Goal: Information Seeking & Learning: Learn about a topic

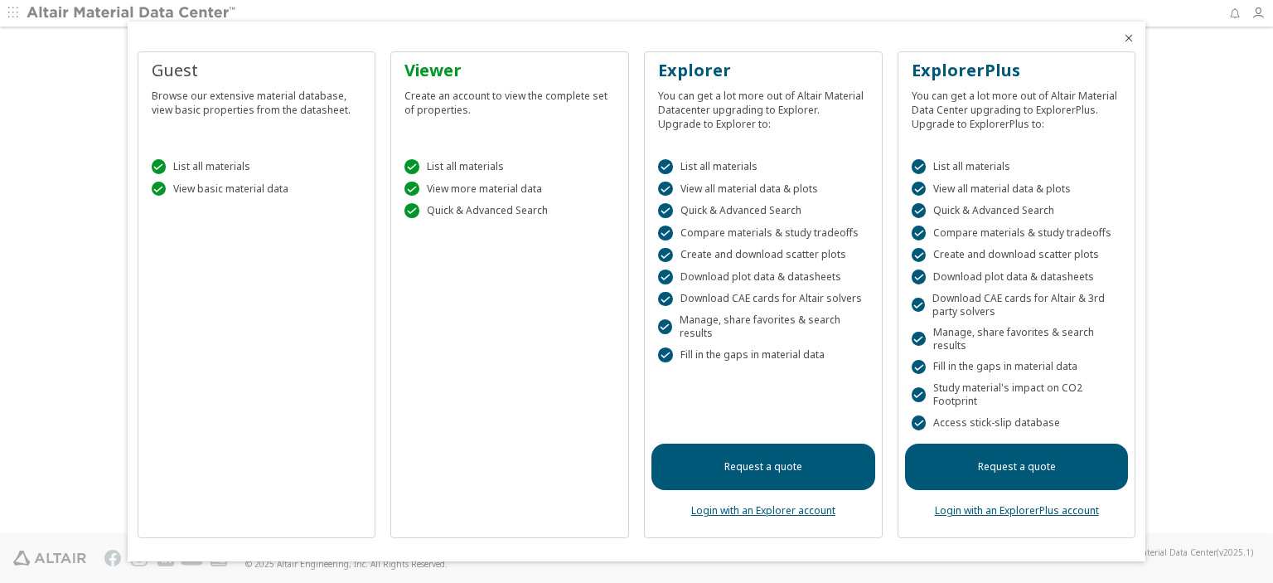
click at [1135, 41] on icon "Close" at bounding box center [1128, 37] width 13 height 13
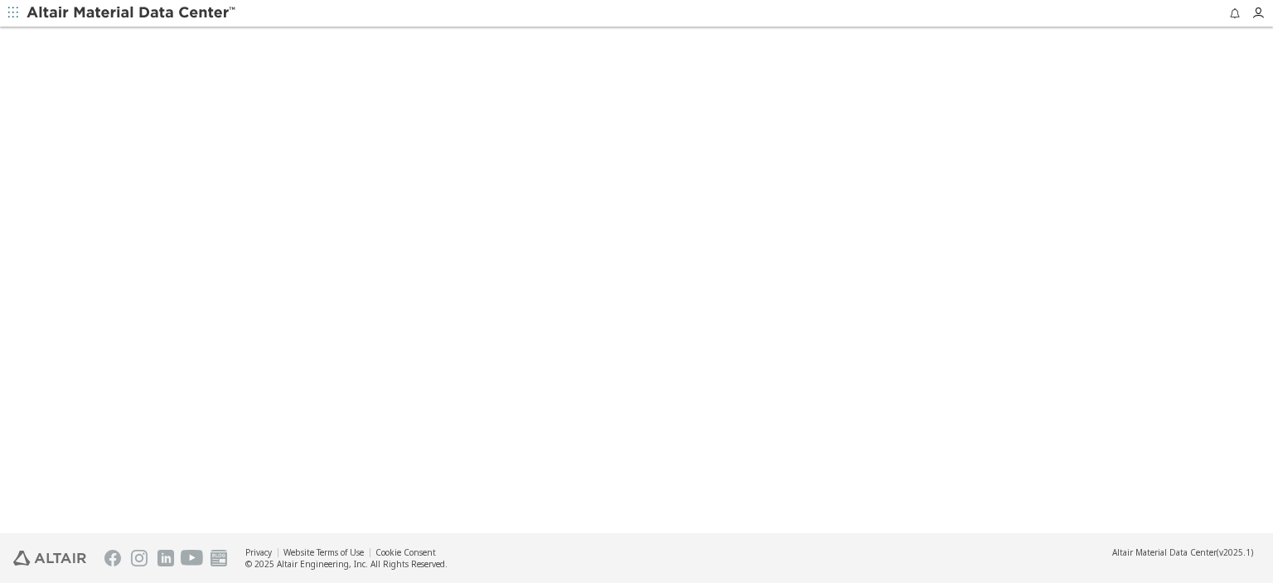
click at [21, 9] on span "button" at bounding box center [13, 13] width 17 height 27
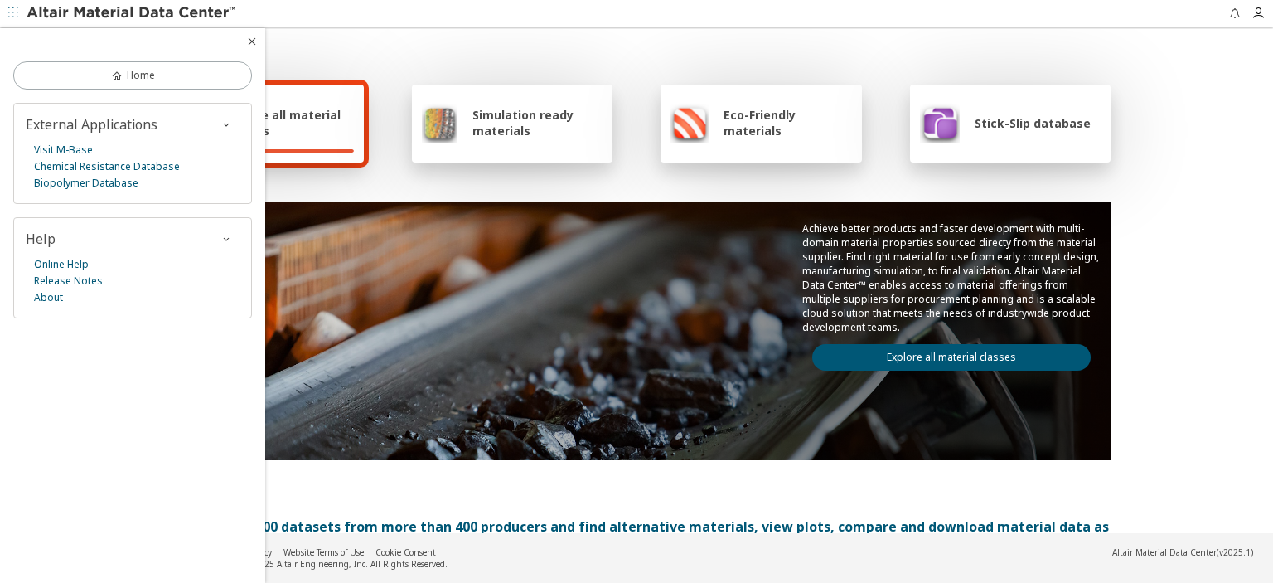
click at [433, 177] on div "Explore all material classes Simulation ready materials Eco-Friendly materials …" at bounding box center [636, 269] width 961 height 481
click at [251, 48] on icon "button" at bounding box center [251, 41] width 13 height 13
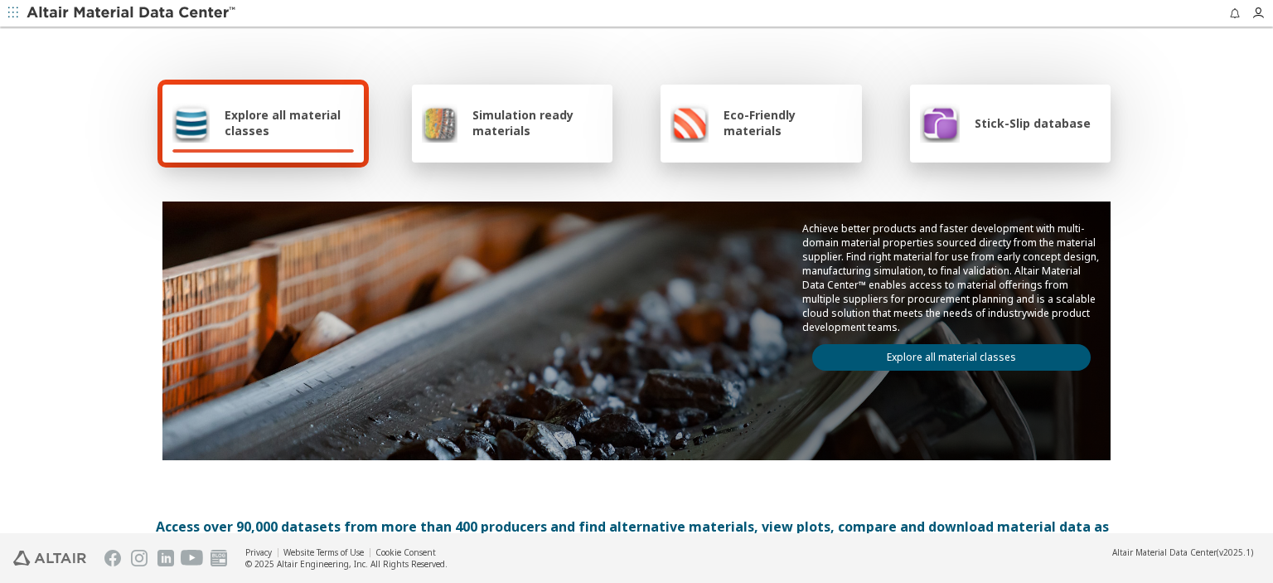
click at [508, 125] on span "Simulation ready materials" at bounding box center [537, 122] width 130 height 31
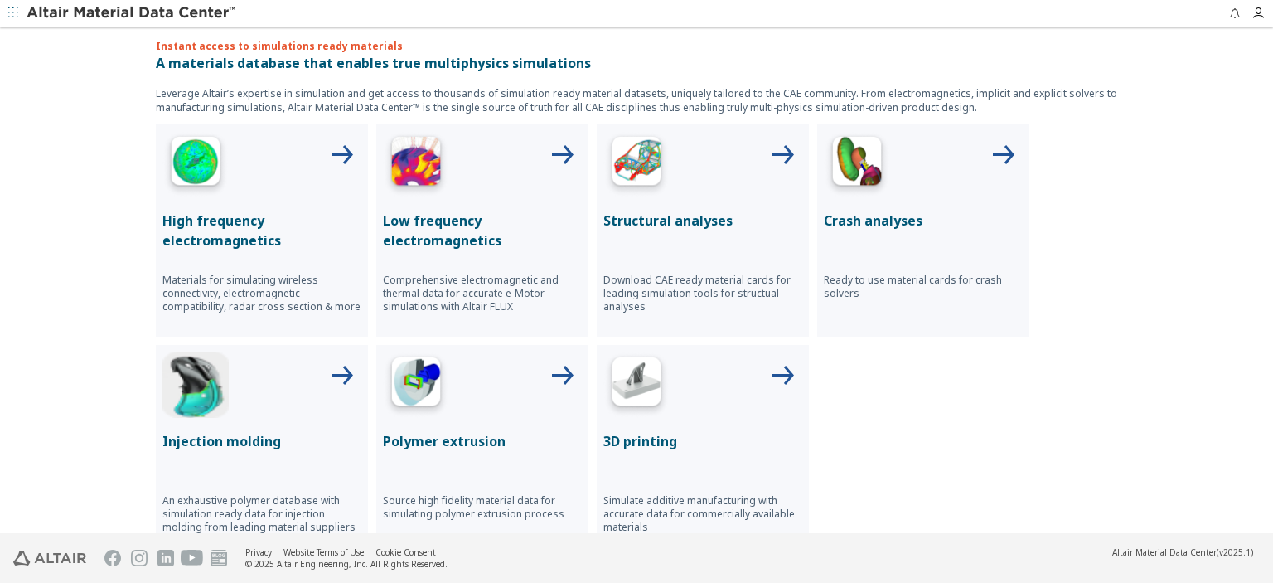
scroll to position [557, 0]
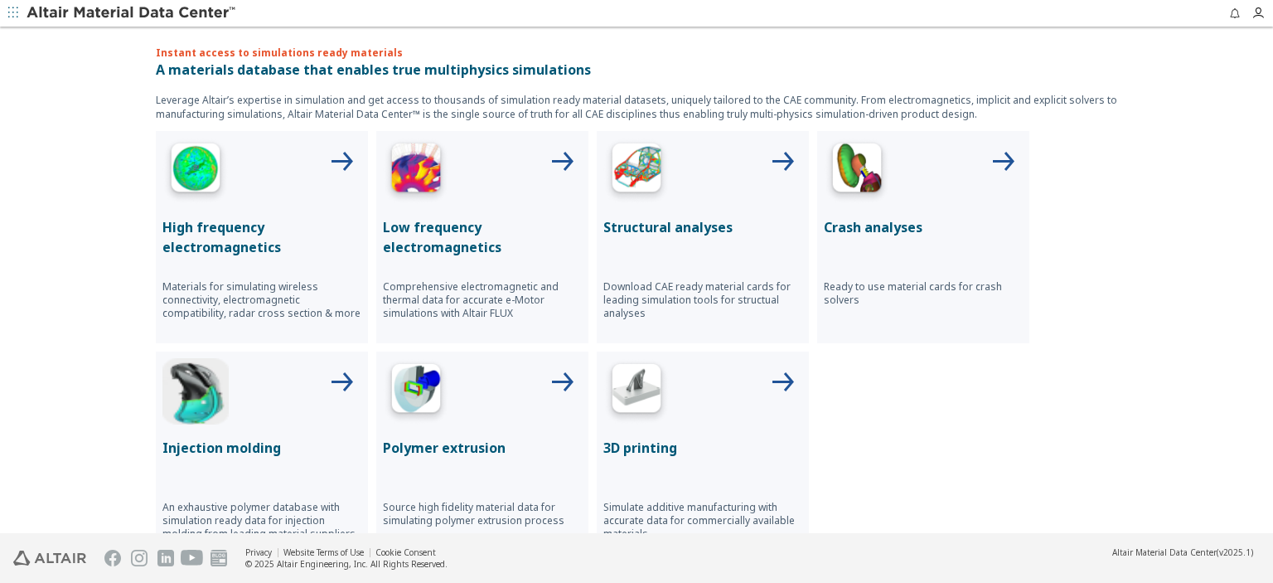
click at [858, 222] on p "Crash analyses" at bounding box center [923, 227] width 199 height 20
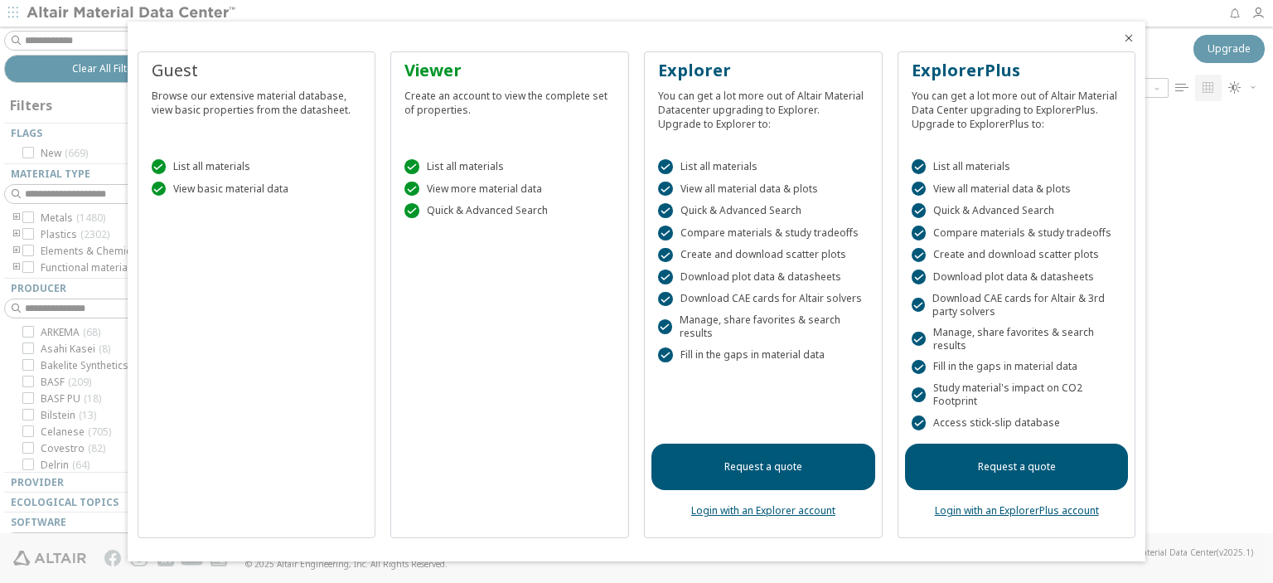
click at [1129, 40] on icon "Close" at bounding box center [1128, 37] width 13 height 13
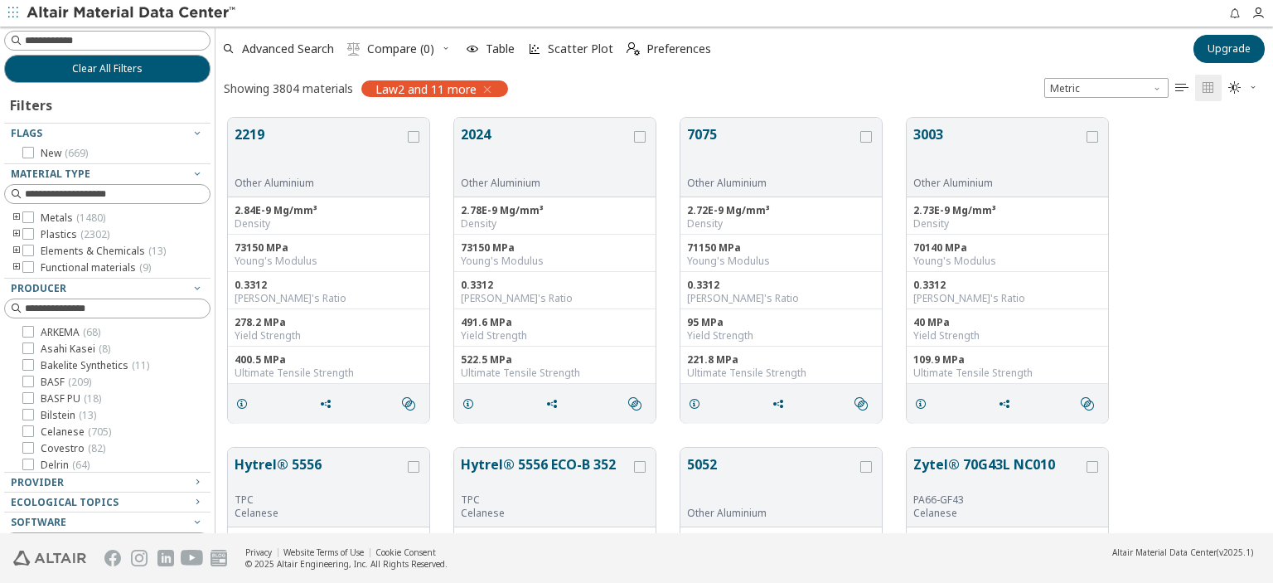
click at [17, 217] on icon "toogle group" at bounding box center [17, 217] width 12 height 13
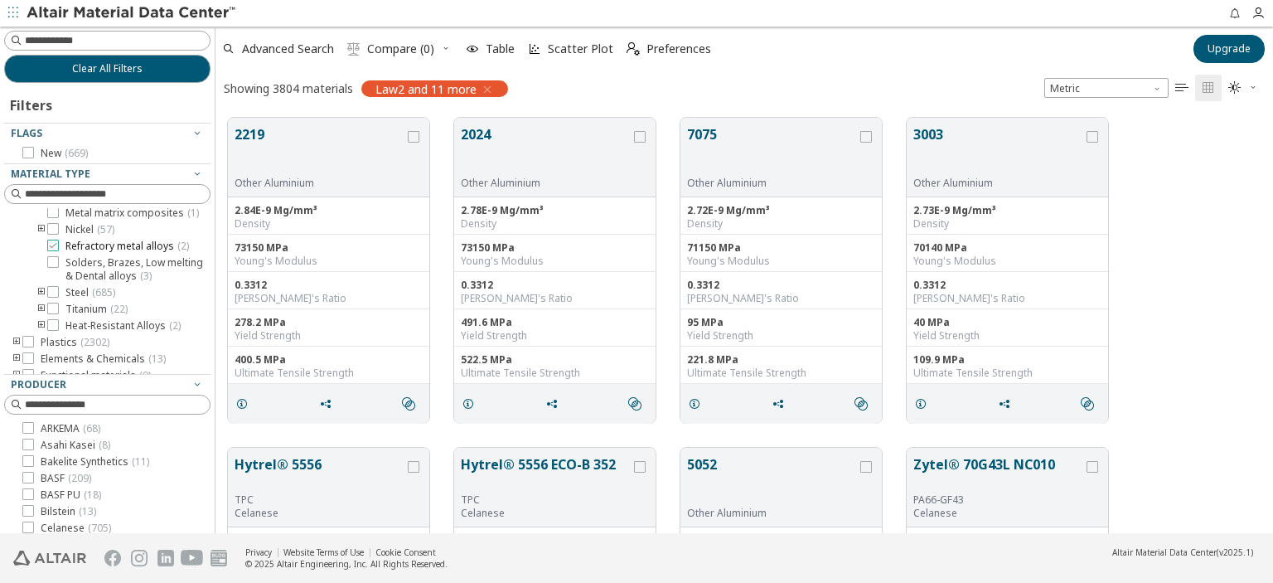
scroll to position [129, 0]
click at [38, 278] on icon "toogle group" at bounding box center [42, 280] width 12 height 13
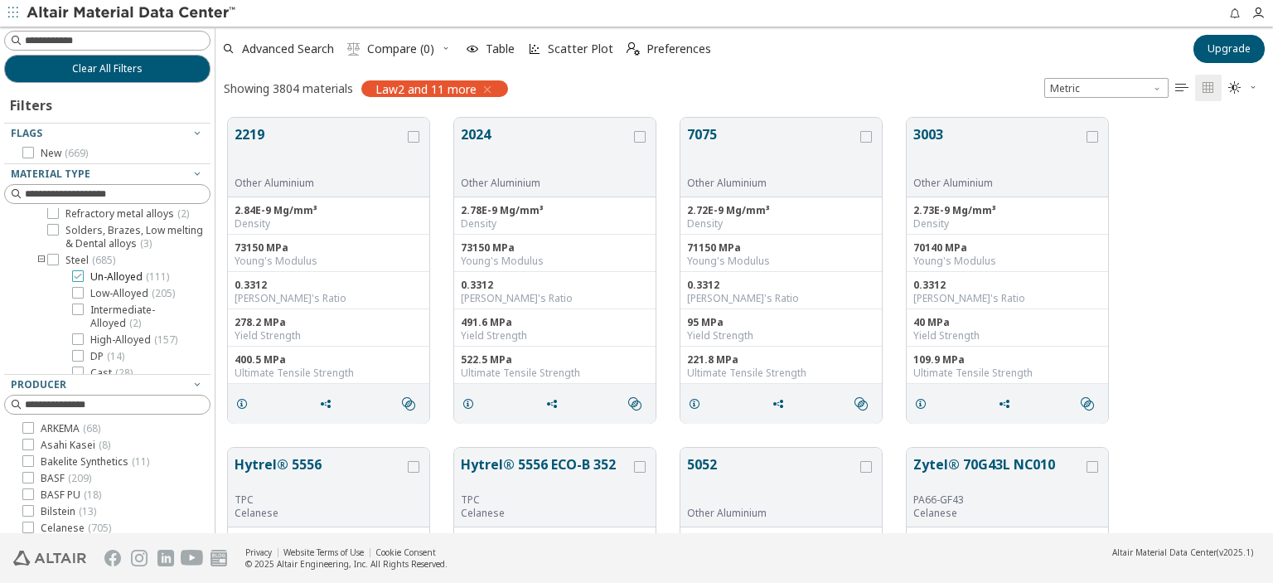
click at [80, 275] on icon at bounding box center [78, 276] width 12 height 12
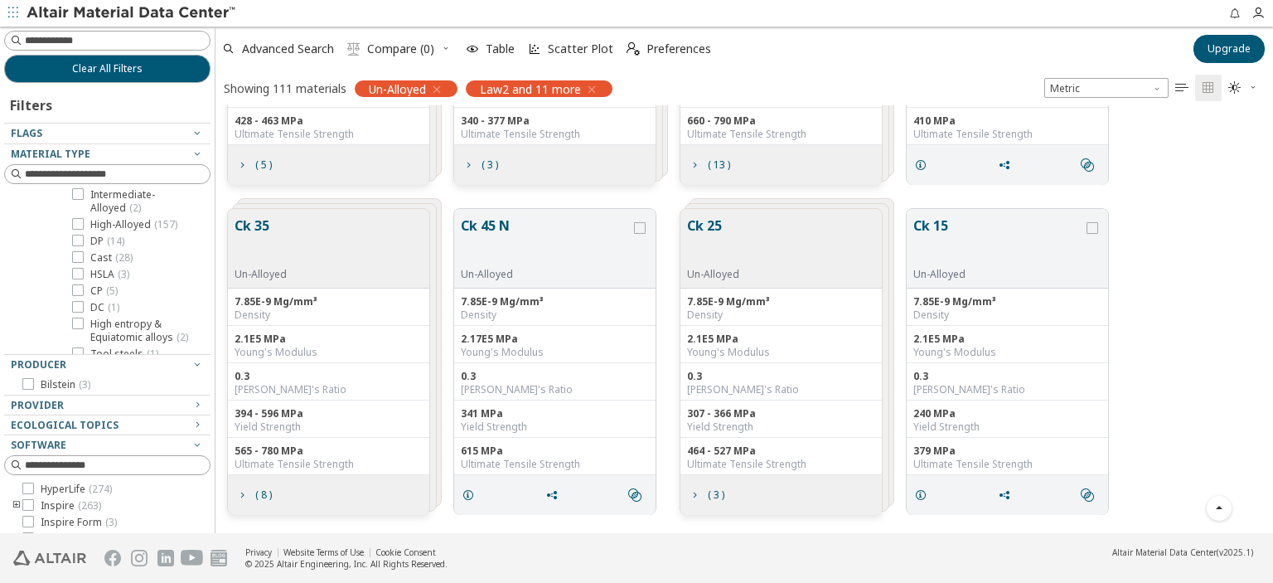
scroll to position [150, 0]
click at [83, 275] on icon at bounding box center [78, 273] width 12 height 12
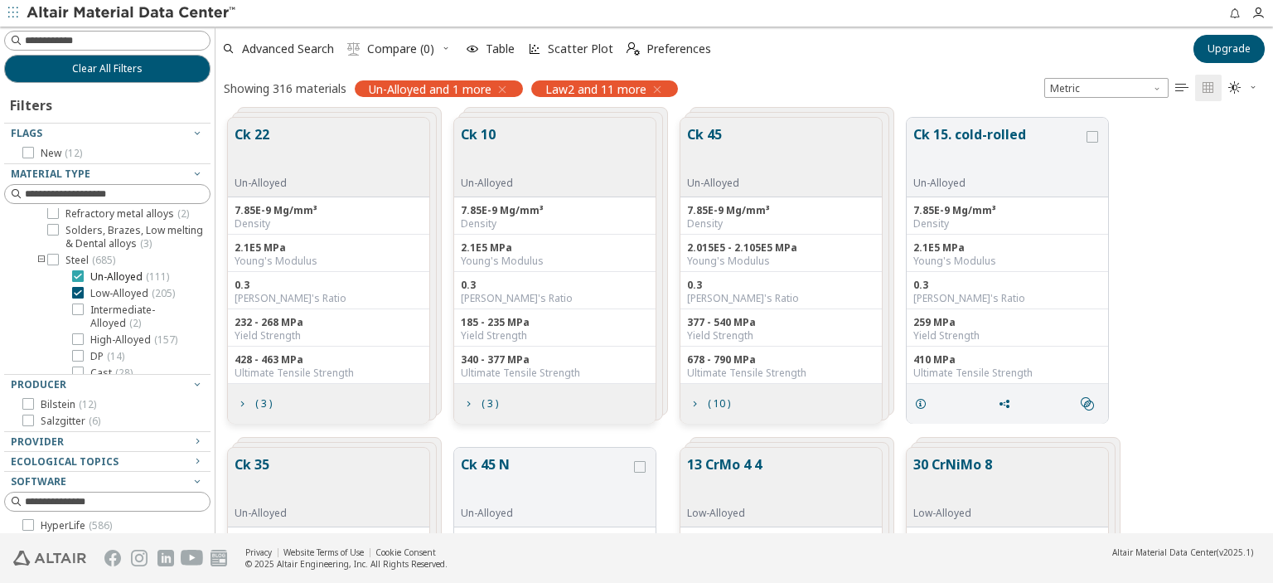
click at [78, 273] on icon at bounding box center [78, 276] width 12 height 12
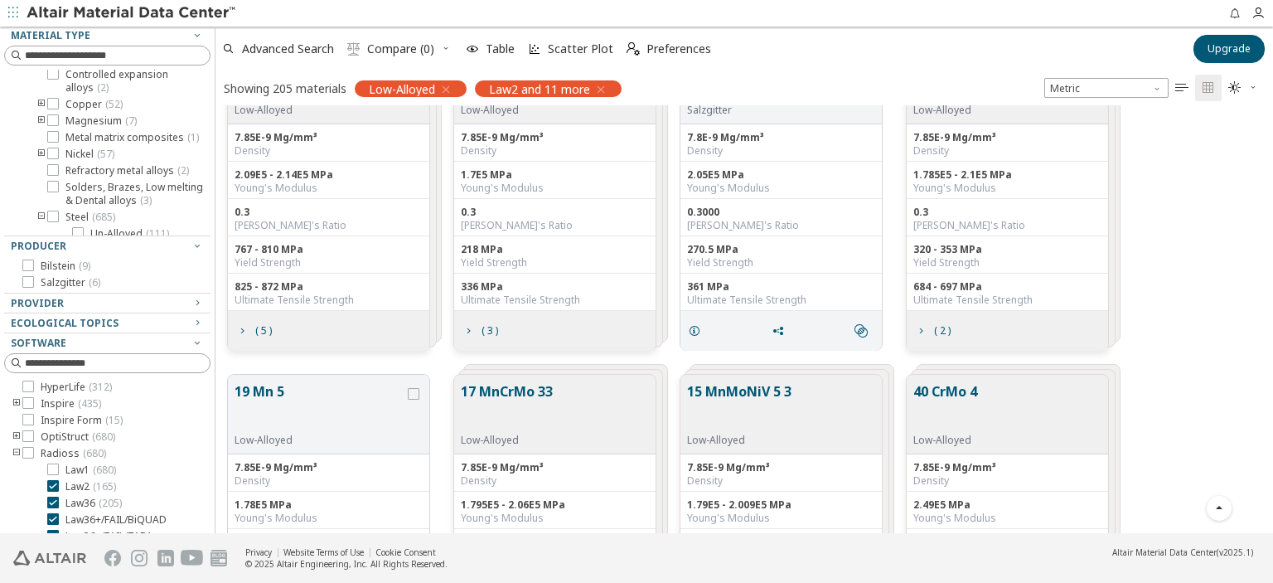
scroll to position [152, 0]
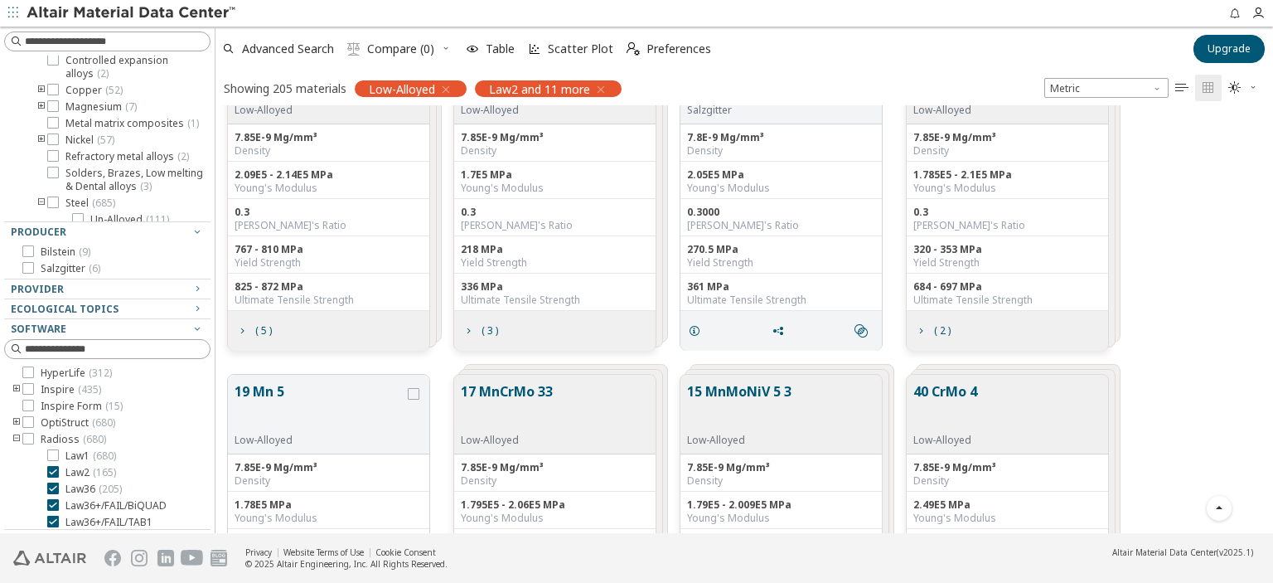
click at [79, 216] on div at bounding box center [103, 217] width 198 height 8
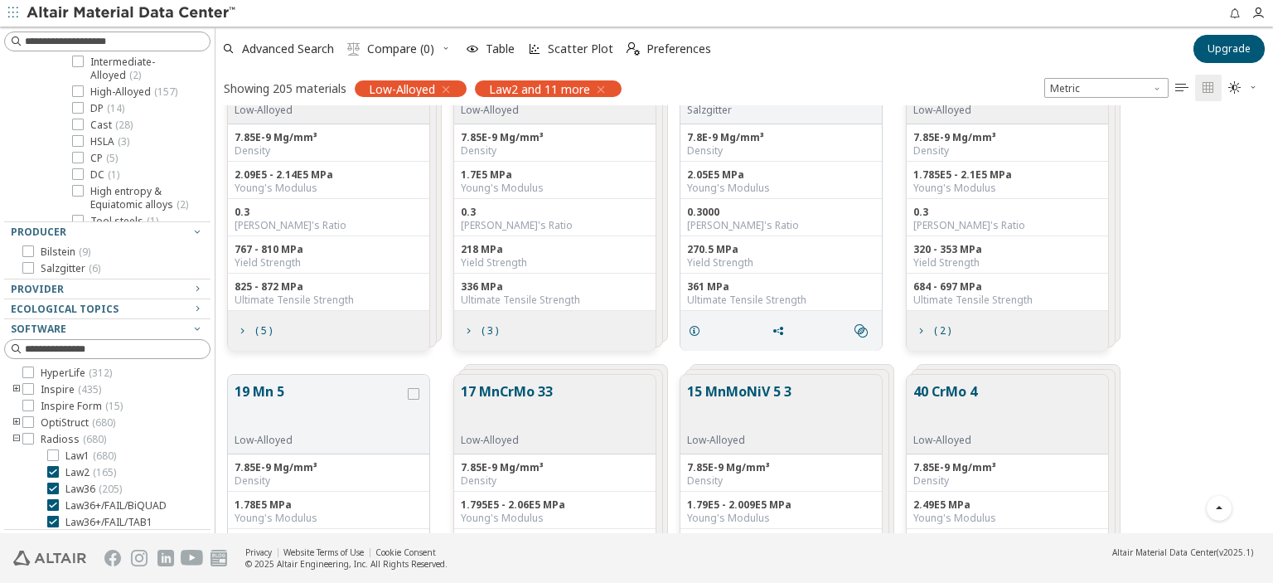
scroll to position [150, 0]
click at [76, 134] on icon at bounding box center [78, 140] width 12 height 12
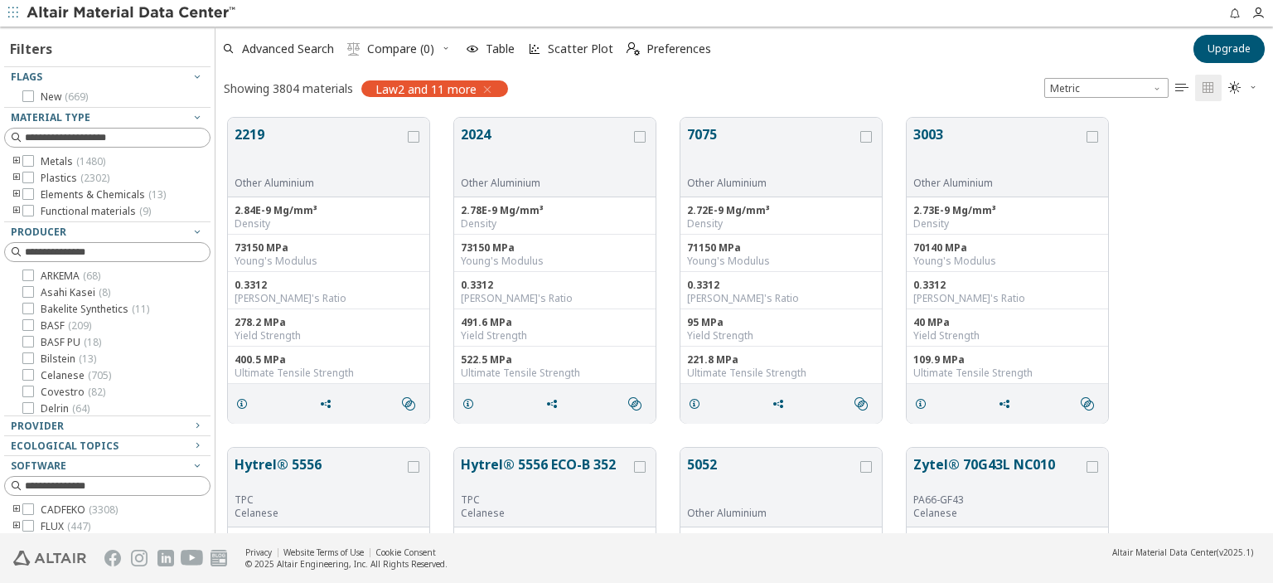
click at [17, 161] on icon "toogle group" at bounding box center [17, 161] width 12 height 13
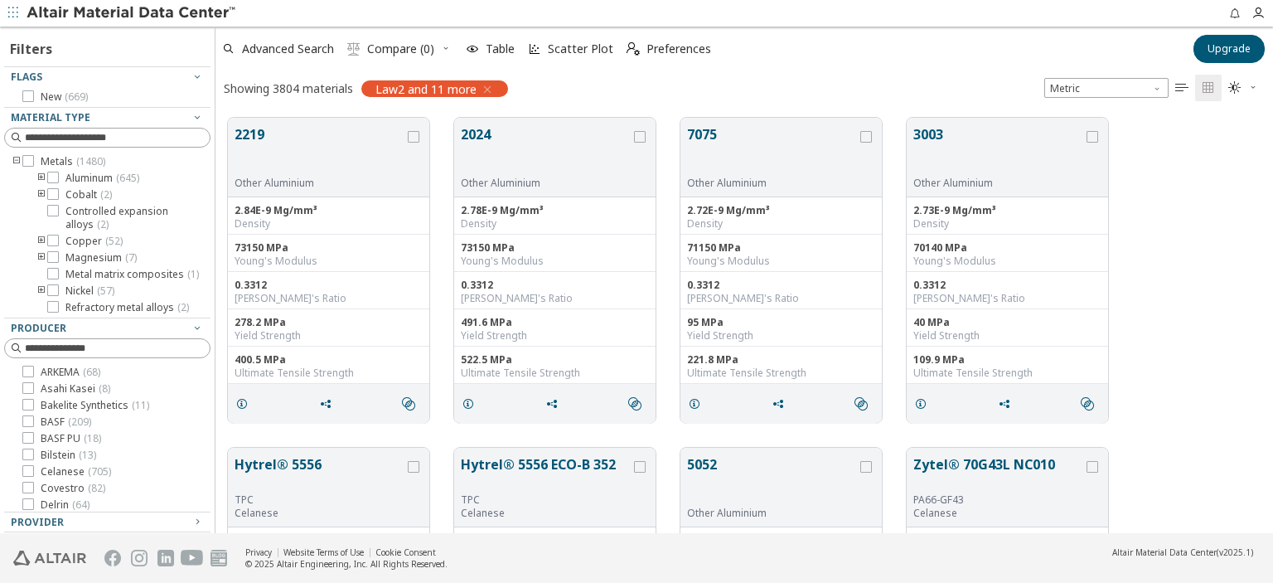
scroll to position [95, 0]
click at [41, 255] on icon "toogle group" at bounding box center [42, 258] width 12 height 13
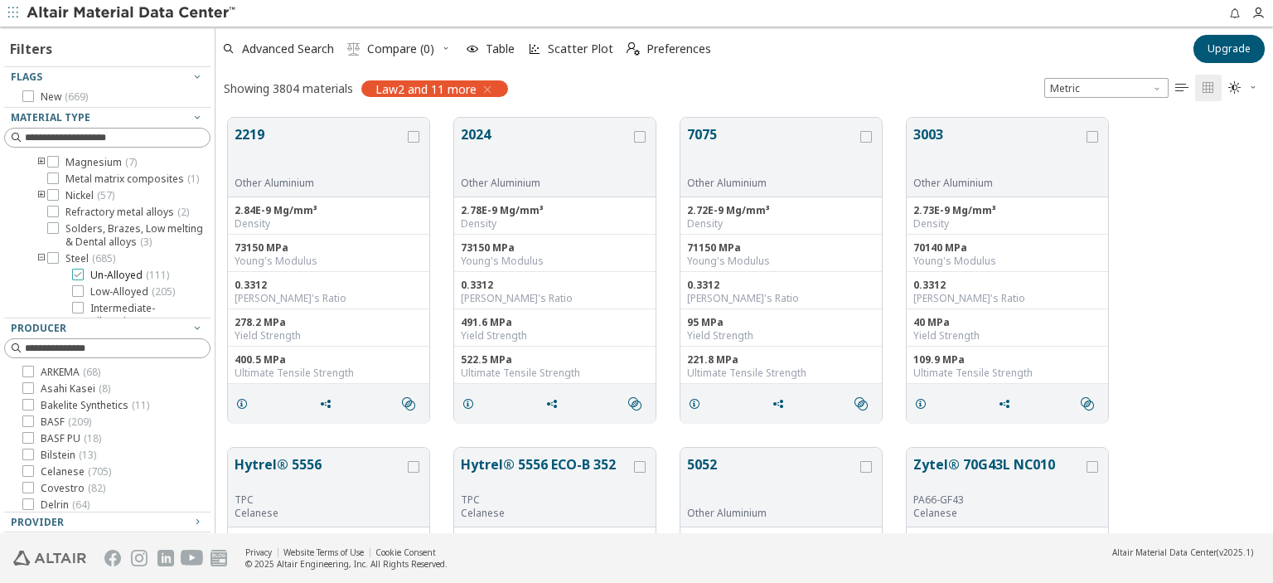
click at [76, 275] on icon at bounding box center [78, 275] width 12 height 12
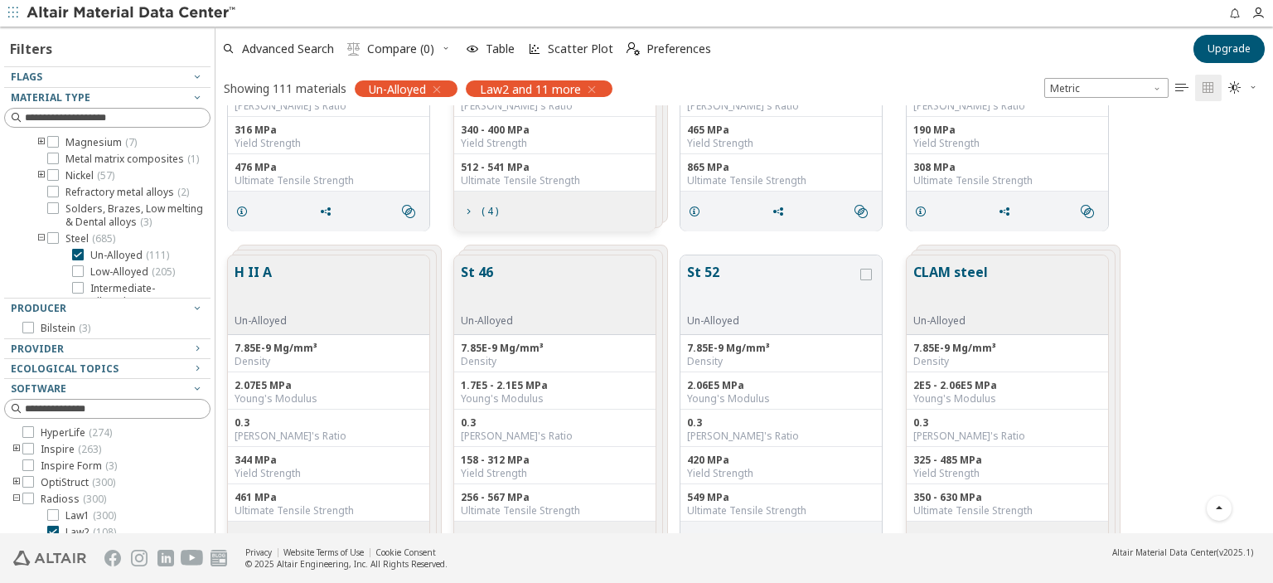
scroll to position [1273, 0]
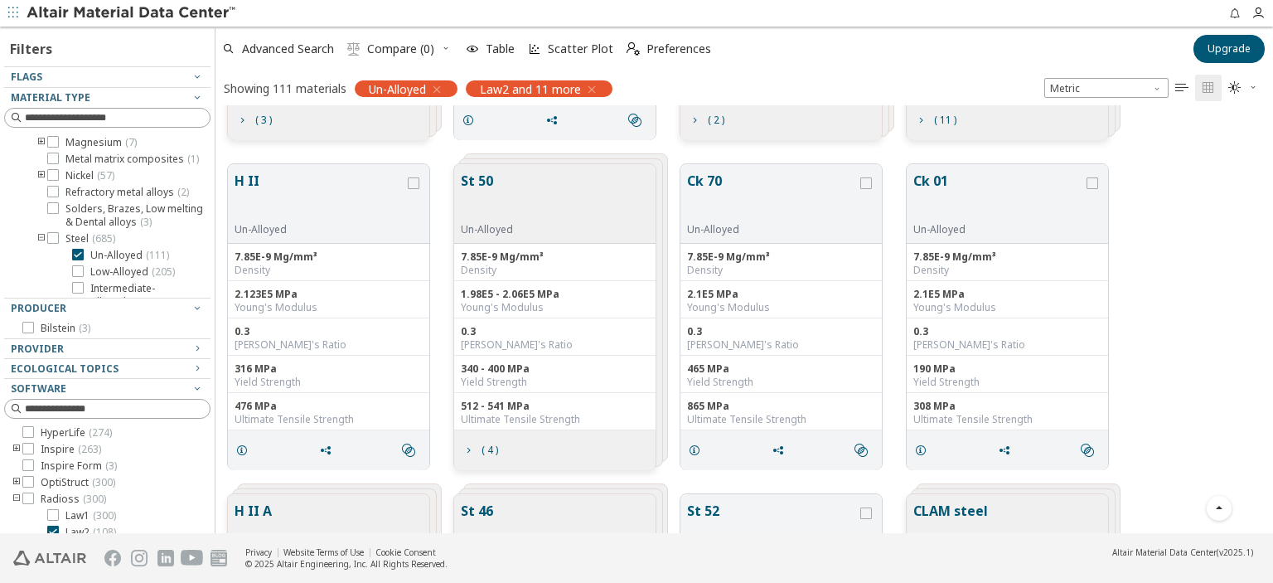
click at [522, 201] on div "St 50 Un-Alloyed" at bounding box center [554, 204] width 201 height 80
click at [477, 176] on button "St 50" at bounding box center [487, 197] width 52 height 52
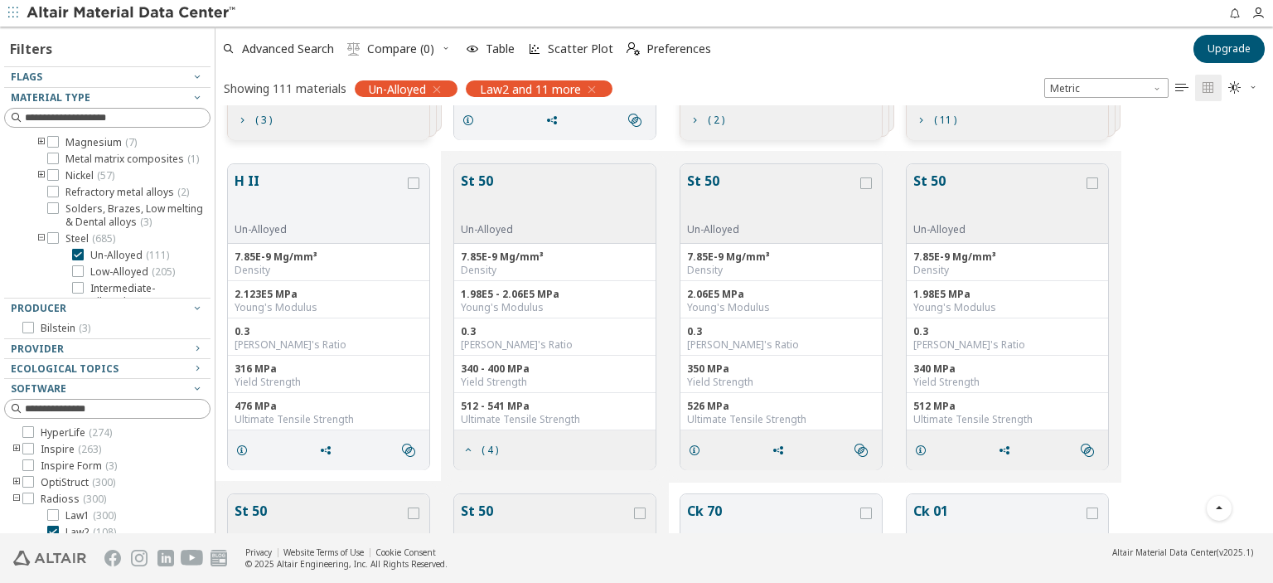
click at [868, 190] on div "grid" at bounding box center [866, 203] width 18 height 65
click at [868, 184] on icon "grid" at bounding box center [866, 183] width 12 height 12
click at [696, 450] on icon "grid" at bounding box center [694, 449] width 13 height 13
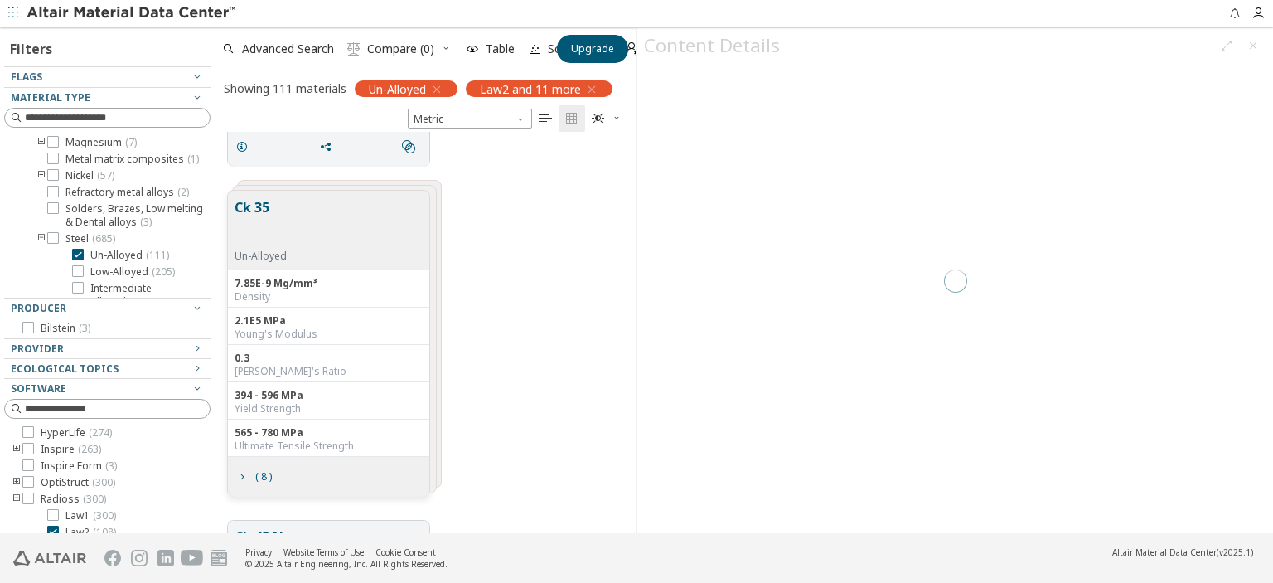
scroll to position [401, 421]
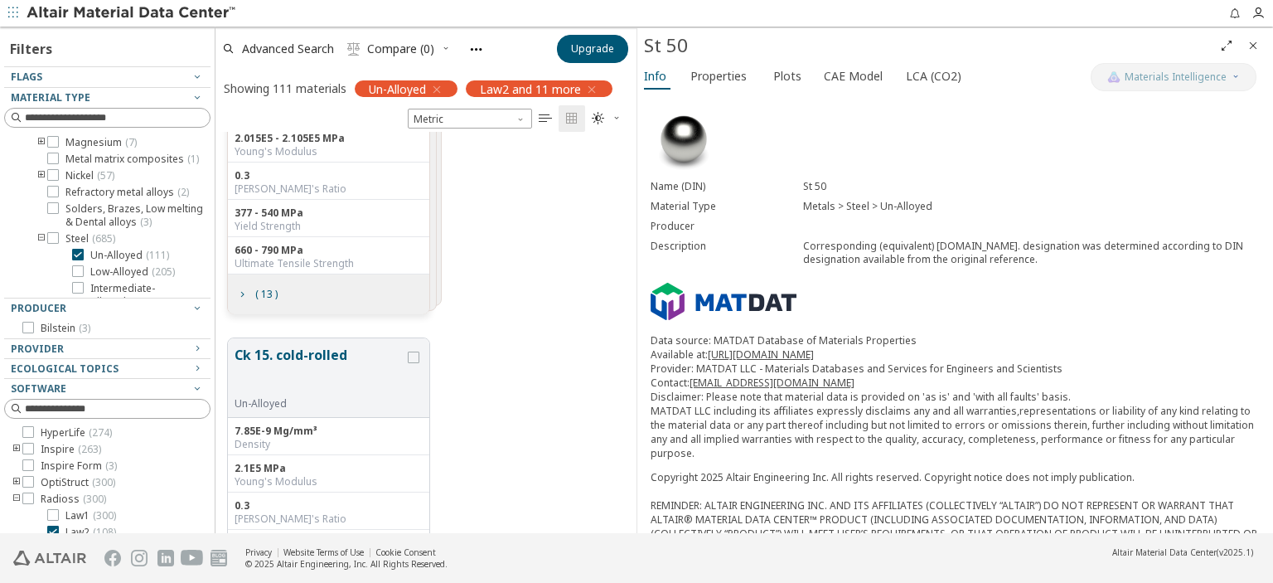
scroll to position [716, 0]
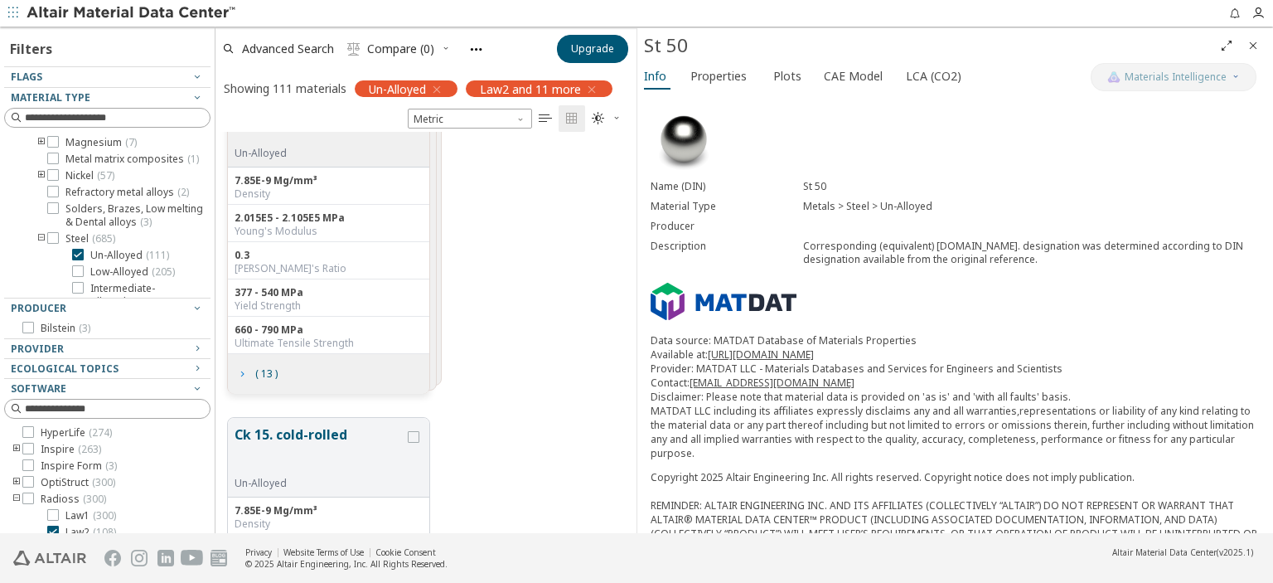
click at [240, 375] on icon "grid" at bounding box center [241, 373] width 13 height 13
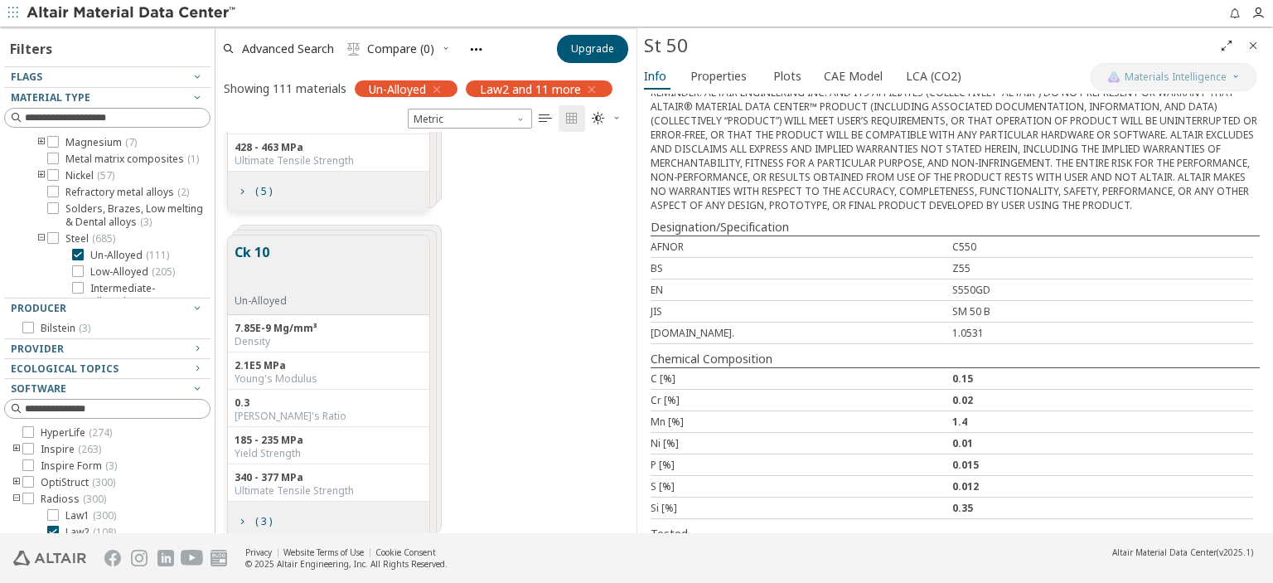
scroll to position [0, 0]
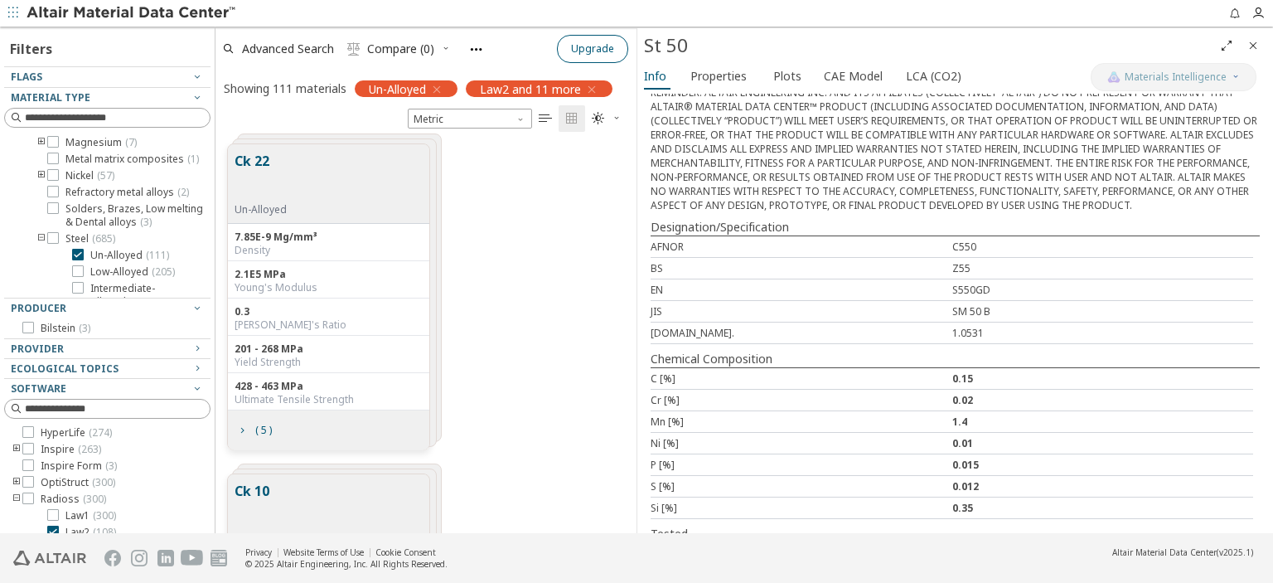
click at [598, 48] on span "Upgrade" at bounding box center [592, 48] width 43 height 13
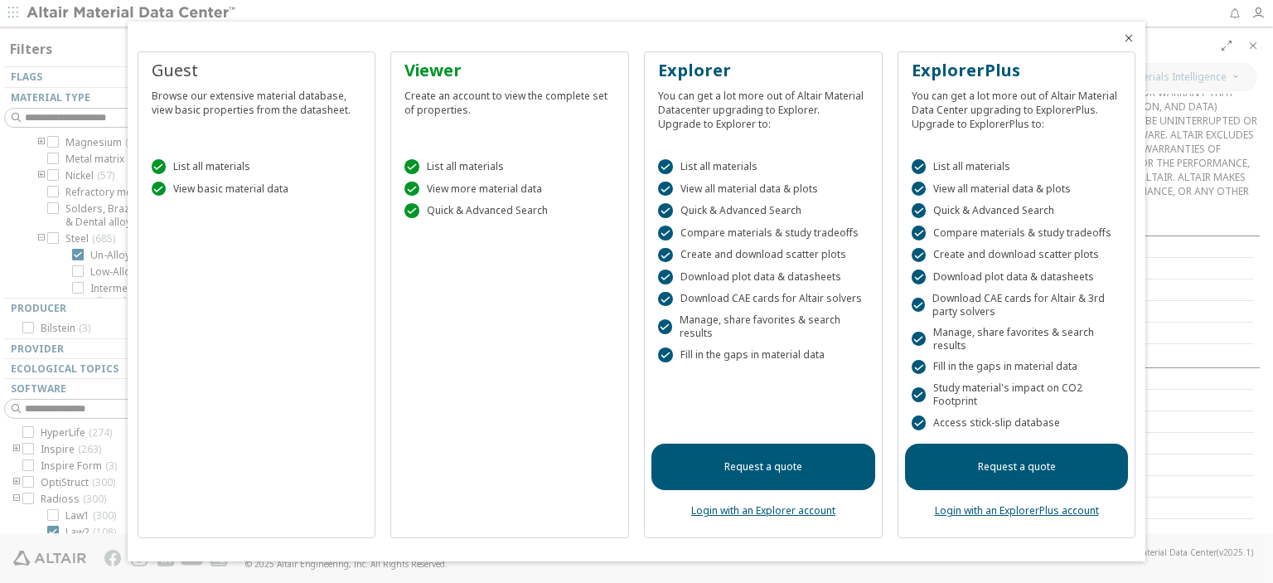
click at [1135, 38] on span "Close" at bounding box center [1129, 37] width 20 height 13
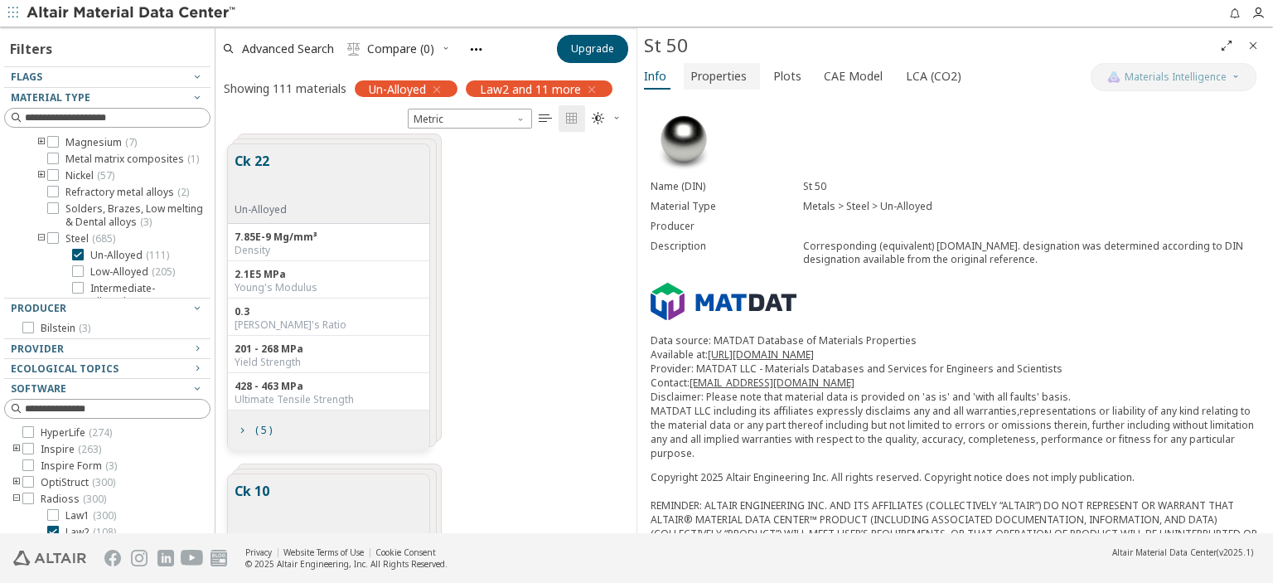
click at [726, 74] on span "Properties" at bounding box center [718, 76] width 56 height 27
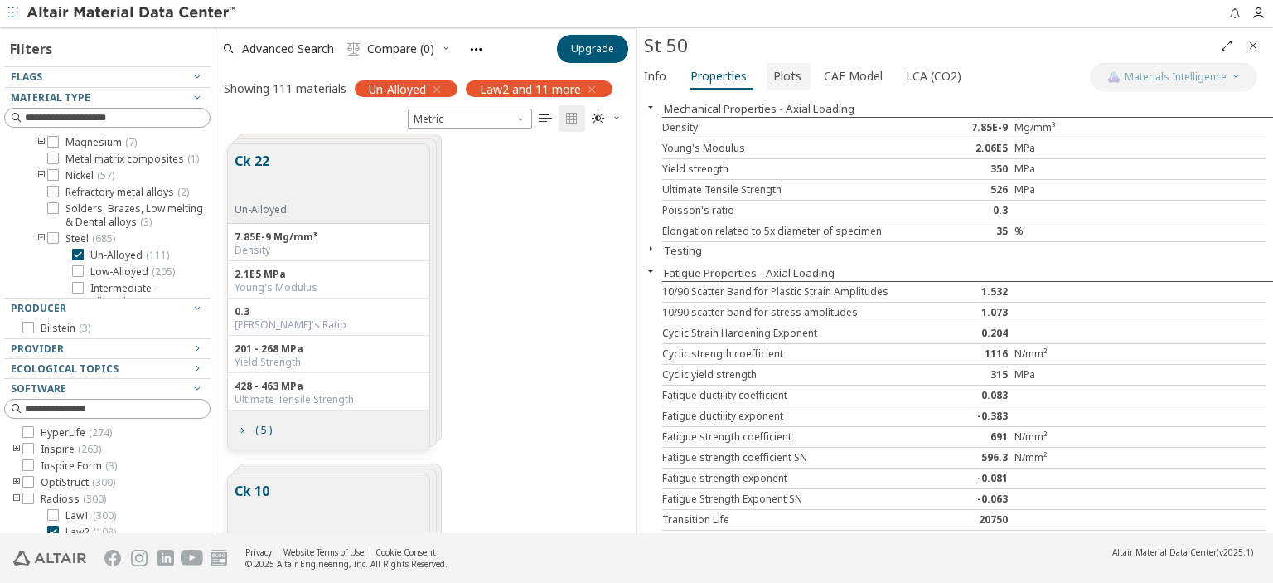
click at [784, 77] on span "Plots" at bounding box center [787, 76] width 28 height 27
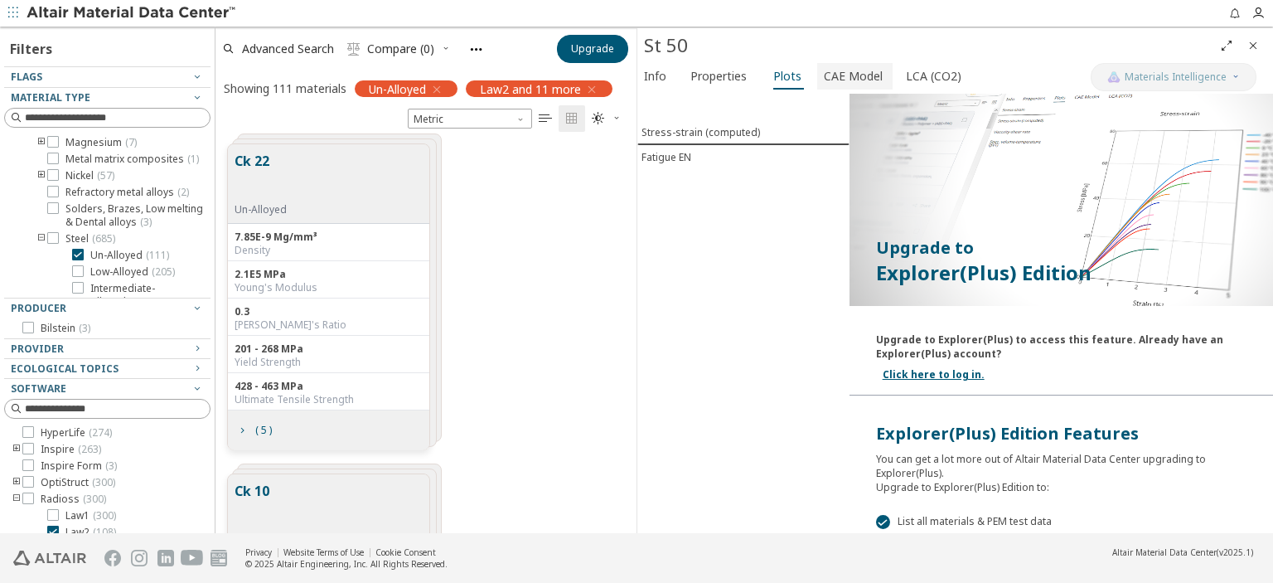
click at [827, 79] on span "CAE Model" at bounding box center [853, 76] width 59 height 27
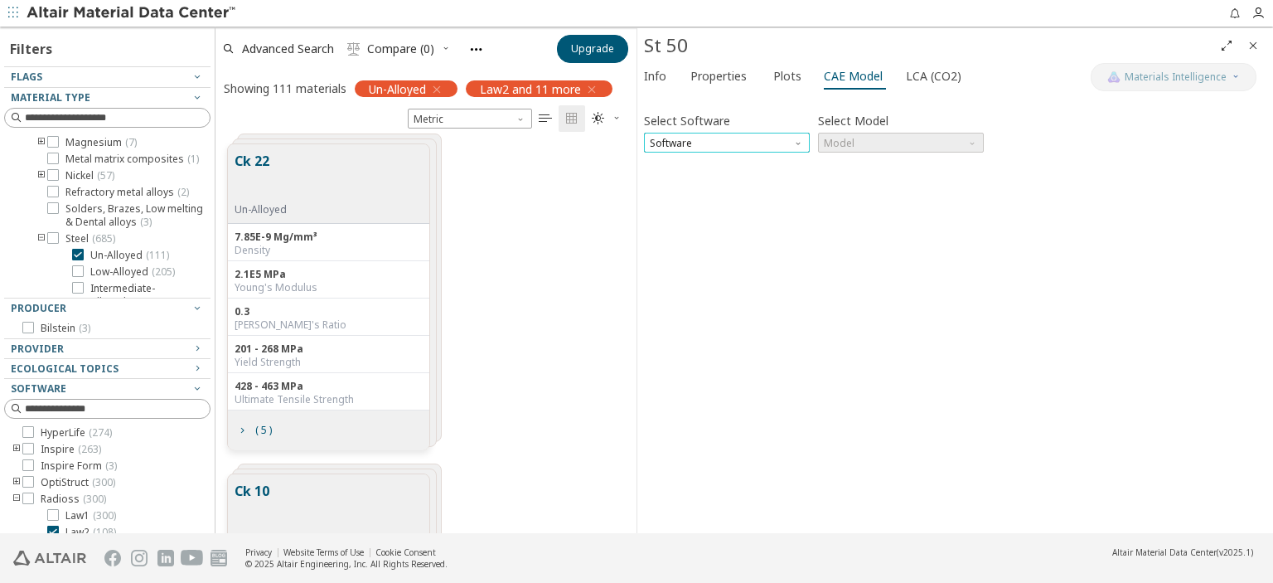
click at [784, 143] on span "Software" at bounding box center [727, 143] width 166 height 20
click at [724, 225] on span "Radioss" at bounding box center [727, 223] width 152 height 12
click at [959, 138] on span "Model" at bounding box center [901, 143] width 166 height 20
click at [927, 182] on span "Law2" at bounding box center [901, 183] width 152 height 12
